Goal: Task Accomplishment & Management: Use online tool/utility

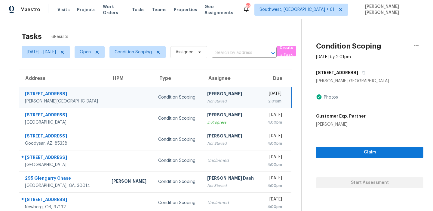
scroll to position [19, 0]
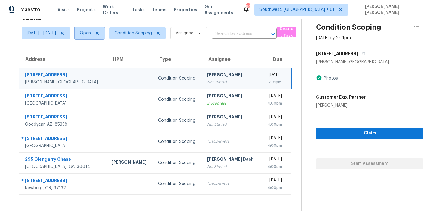
click at [103, 38] on span "Open" at bounding box center [90, 33] width 30 height 12
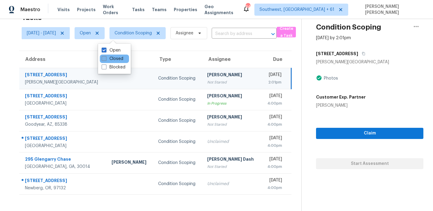
click at [110, 57] on label "Closed" at bounding box center [113, 59] width 22 height 6
click at [106, 57] on input "Closed" at bounding box center [104, 58] width 4 height 4
checkbox input "true"
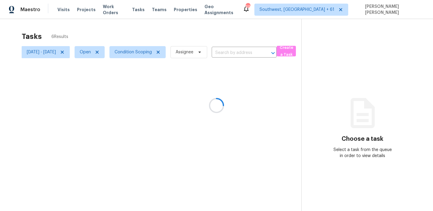
click at [125, 31] on div at bounding box center [216, 105] width 433 height 211
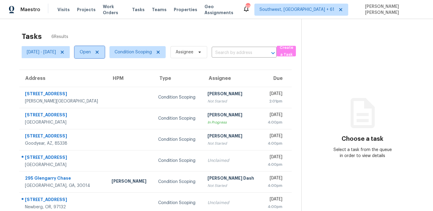
click at [91, 54] on span "Open" at bounding box center [85, 52] width 11 height 6
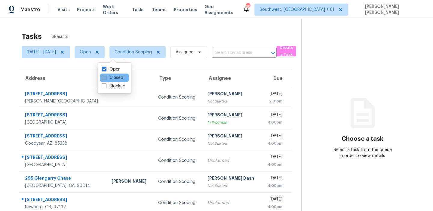
click at [103, 76] on span at bounding box center [104, 77] width 5 height 5
click at [103, 76] on input "Closed" at bounding box center [104, 77] width 4 height 4
checkbox input "true"
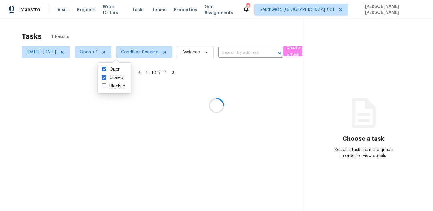
click at [134, 38] on div at bounding box center [216, 105] width 433 height 211
click at [169, 32] on div "Tasks 11 Results" at bounding box center [163, 37] width 282 height 16
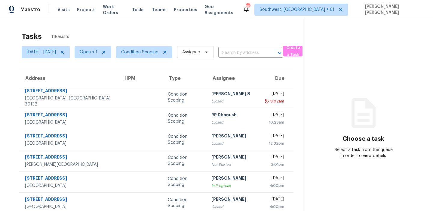
click at [218, 32] on div "Tasks 11 Results" at bounding box center [163, 37] width 282 height 16
click at [97, 51] on span "Open + 1" at bounding box center [89, 52] width 18 height 6
click at [111, 70] on label "Open" at bounding box center [111, 69] width 19 height 6
click at [106, 70] on input "Open" at bounding box center [104, 68] width 4 height 4
checkbox input "false"
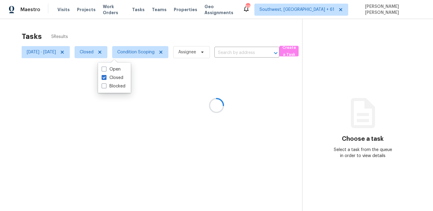
click at [135, 40] on div at bounding box center [216, 105] width 433 height 211
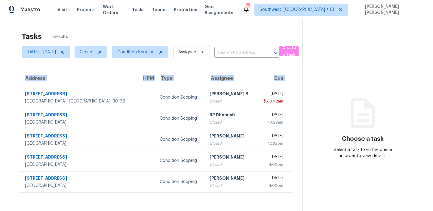
scroll to position [19, 0]
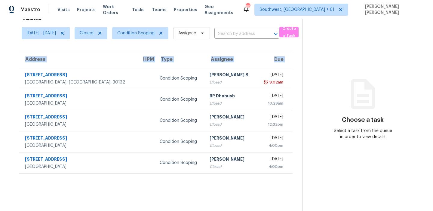
drag, startPoint x: 24, startPoint y: 91, endPoint x: 234, endPoint y: 183, distance: 228.9
click at [234, 183] on section "Tasks 5 Results Mon, Sep 22 - Mon, Sep 22 Closed Condition Scoping Assignee ​ C…" at bounding box center [156, 110] width 293 height 201
copy thead "Address HPM Type Assignee Due"
click at [94, 35] on span "Closed" at bounding box center [87, 33] width 14 height 6
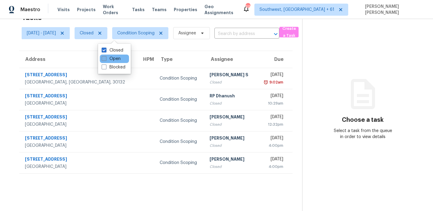
click at [108, 57] on label "Open" at bounding box center [111, 59] width 19 height 6
click at [106, 57] on input "Open" at bounding box center [104, 58] width 4 height 4
checkbox input "true"
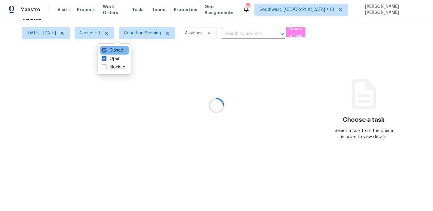
click at [112, 51] on label "Closed" at bounding box center [113, 50] width 22 height 6
click at [106, 51] on input "Closed" at bounding box center [104, 49] width 4 height 4
checkbox input "false"
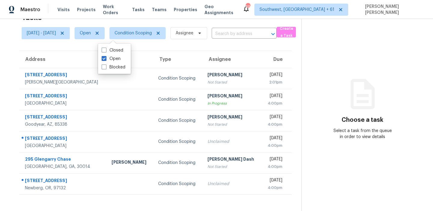
click at [197, 24] on div "Tasks 6 Results" at bounding box center [162, 18] width 280 height 16
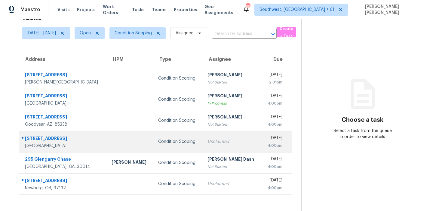
click at [165, 141] on div "Condition Scoping" at bounding box center [177, 141] width 39 height 6
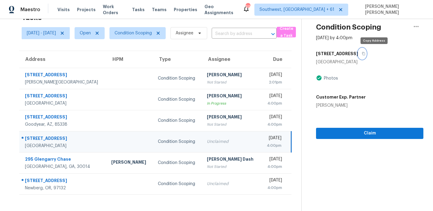
click at [366, 54] on icon "button" at bounding box center [364, 54] width 4 height 4
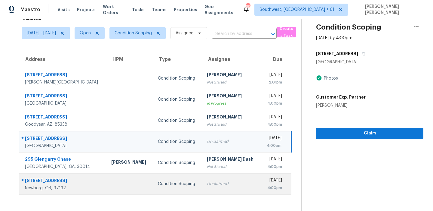
click at [207, 186] on div "Unclaimed" at bounding box center [231, 184] width 49 height 6
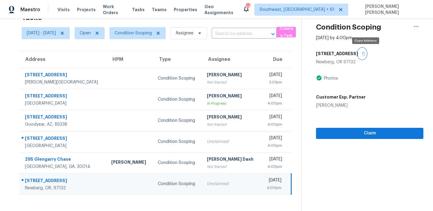
click at [367, 53] on button "button" at bounding box center [362, 53] width 8 height 11
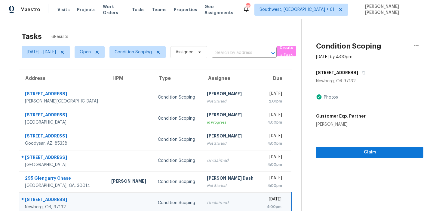
click at [236, 34] on div "Tasks 6 Results" at bounding box center [162, 37] width 280 height 16
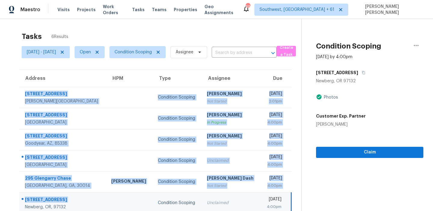
scroll to position [19, 0]
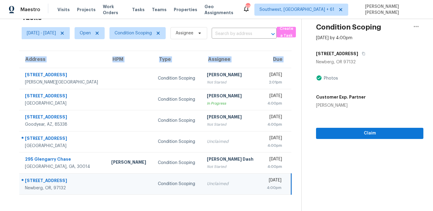
drag, startPoint x: 24, startPoint y: 90, endPoint x: 160, endPoint y: 195, distance: 172.0
click at [160, 195] on section "Tasks 6 Results Mon, Sep 22 - Mon, Sep 22 Open Condition Scoping Assignee ​ Cre…" at bounding box center [156, 110] width 292 height 201
copy thead "Address HPM Type Assignee Due"
